Goal: Navigation & Orientation: Find specific page/section

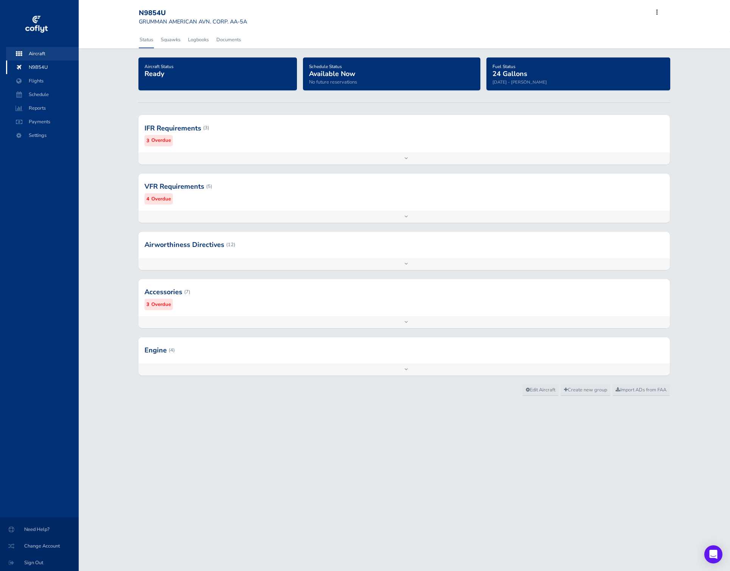
click at [44, 58] on span "Aircraft" at bounding box center [42, 54] width 57 height 14
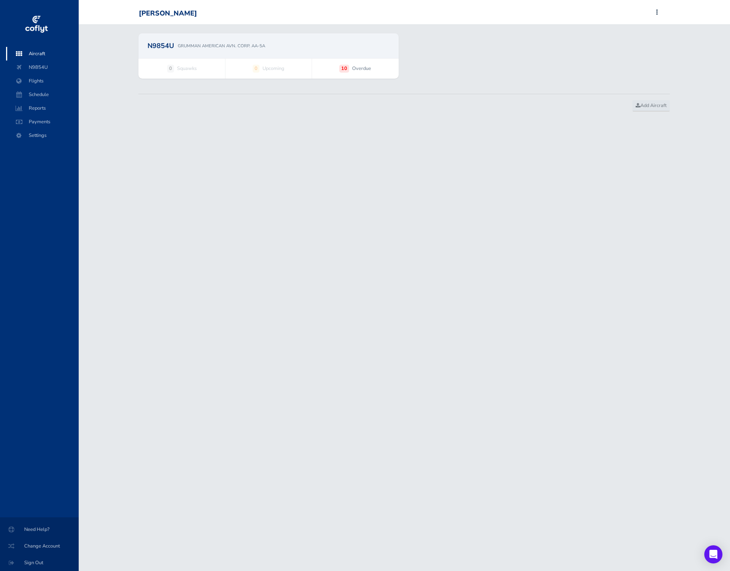
click at [655, 12] on div "PATTERSON JAMES B Add Squawk Add Flight Add Reservation J Profile Settings Acco…" at bounding box center [402, 13] width 527 height 14
